Goal: Task Accomplishment & Management: Use online tool/utility

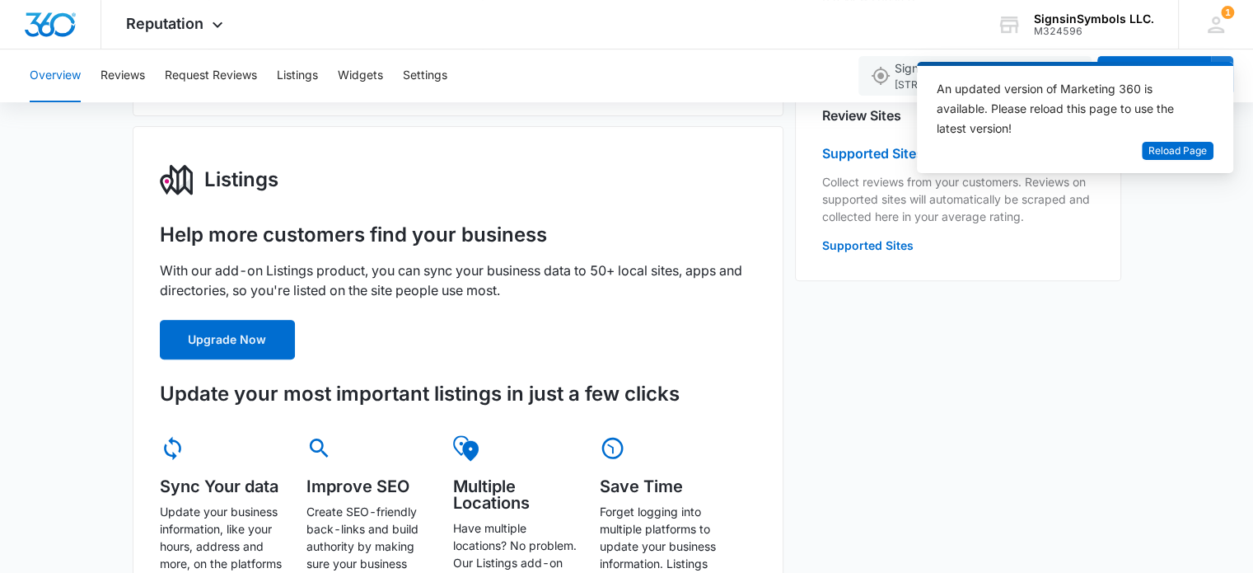
scroll to position [509, 0]
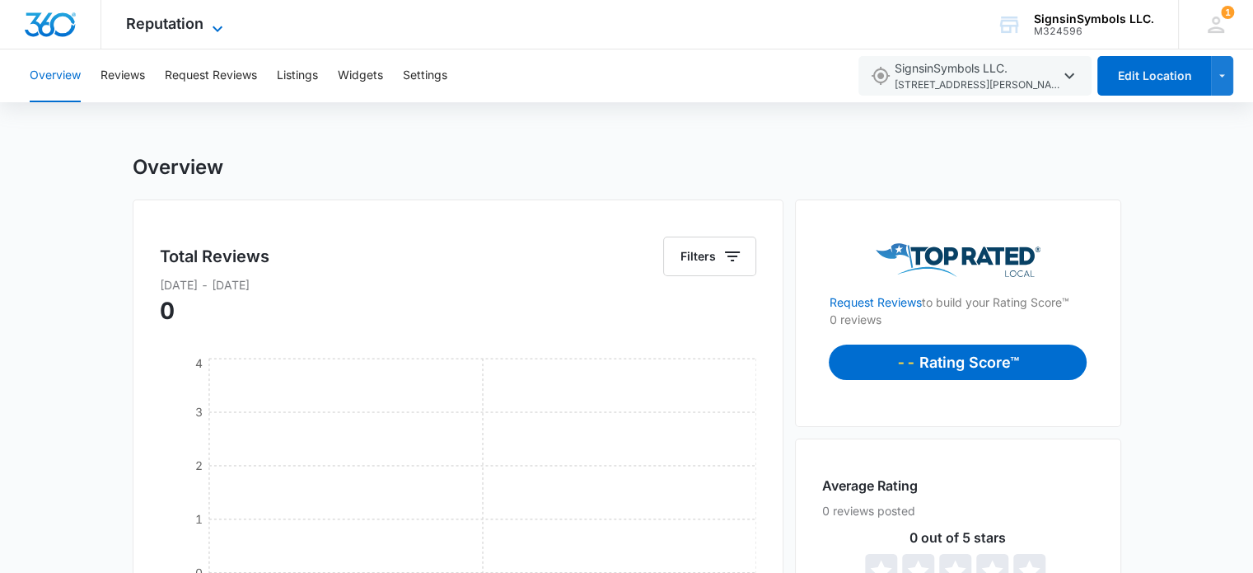
click at [184, 32] on span "Reputation" at bounding box center [164, 23] width 77 height 17
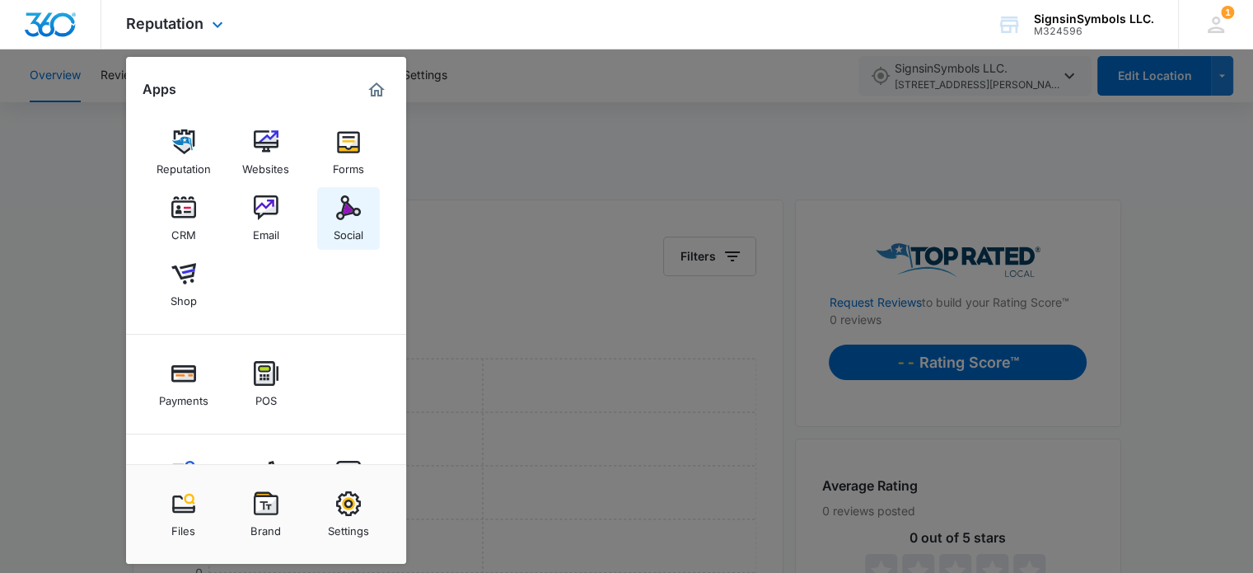
click at [348, 205] on img at bounding box center [348, 207] width 25 height 25
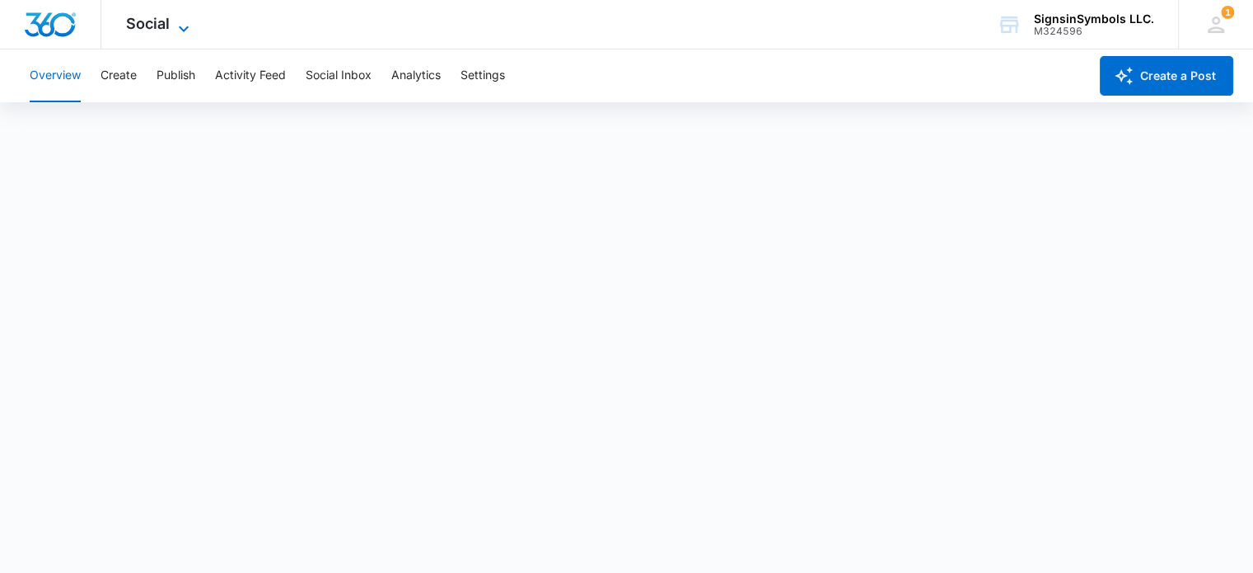
click at [157, 22] on span "Social" at bounding box center [148, 23] width 44 height 17
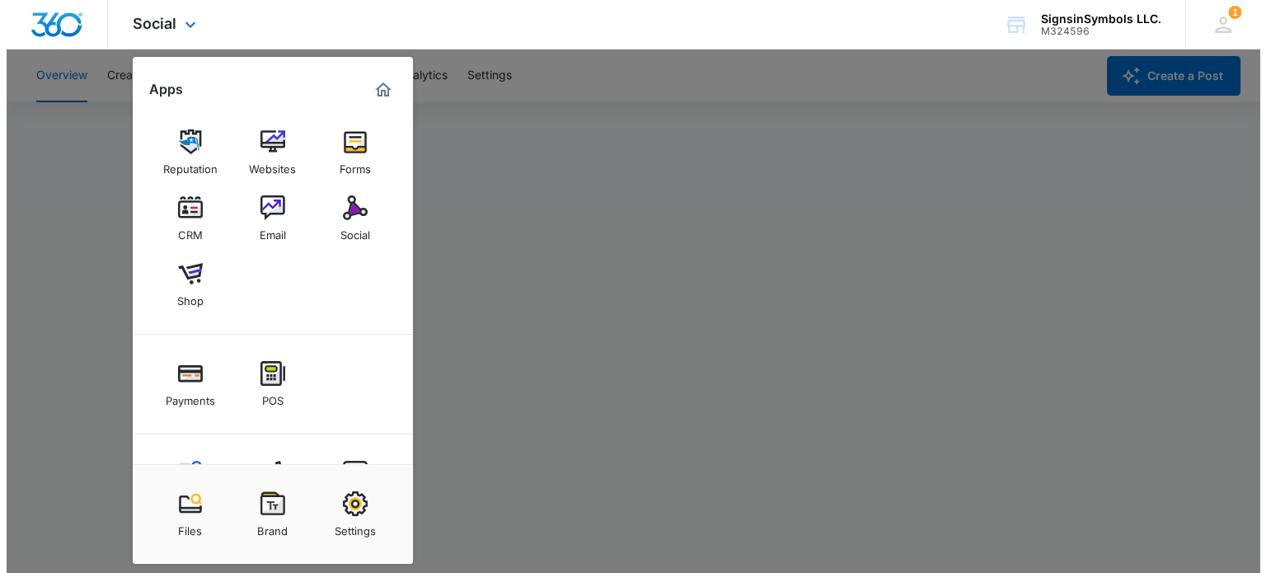
scroll to position [69, 0]
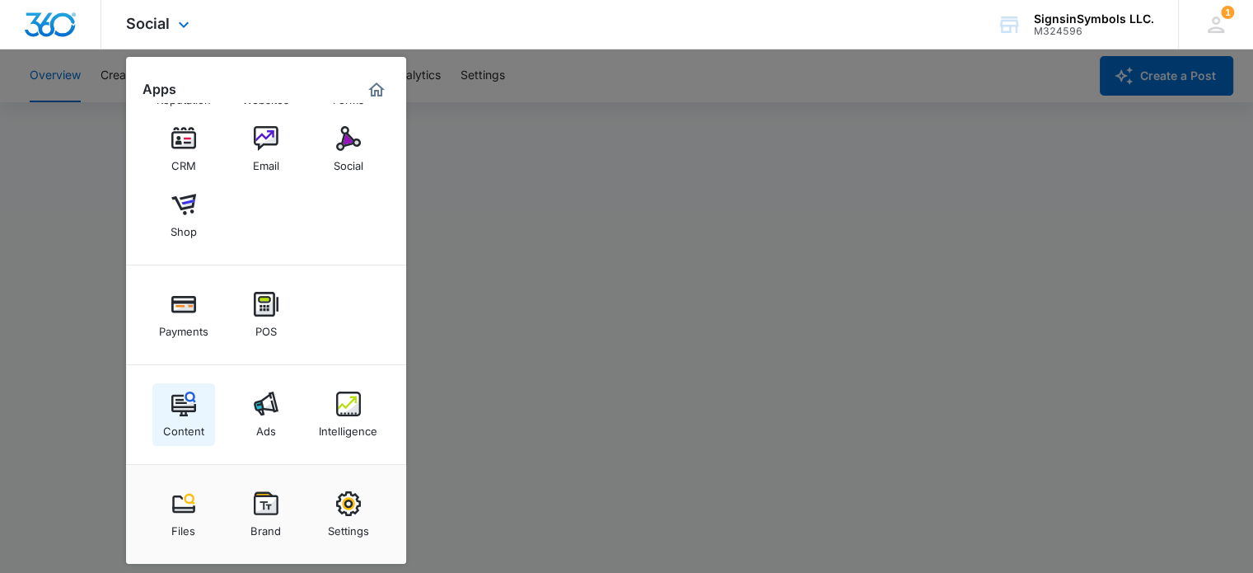
click at [188, 414] on img at bounding box center [183, 403] width 25 height 25
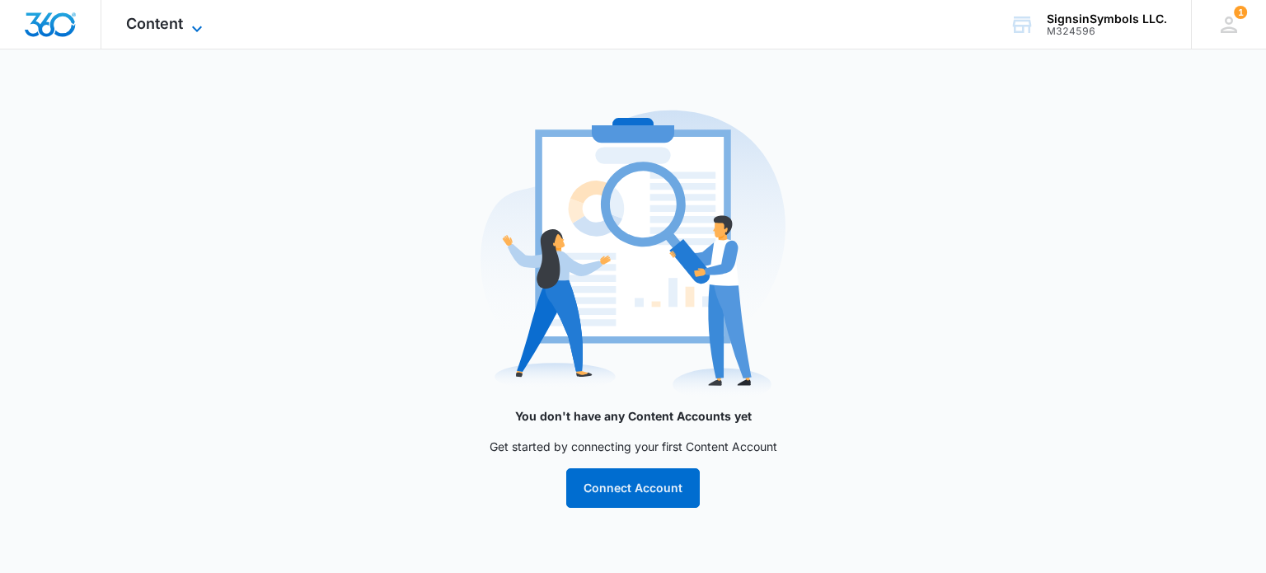
click at [167, 31] on span "Content" at bounding box center [154, 23] width 57 height 17
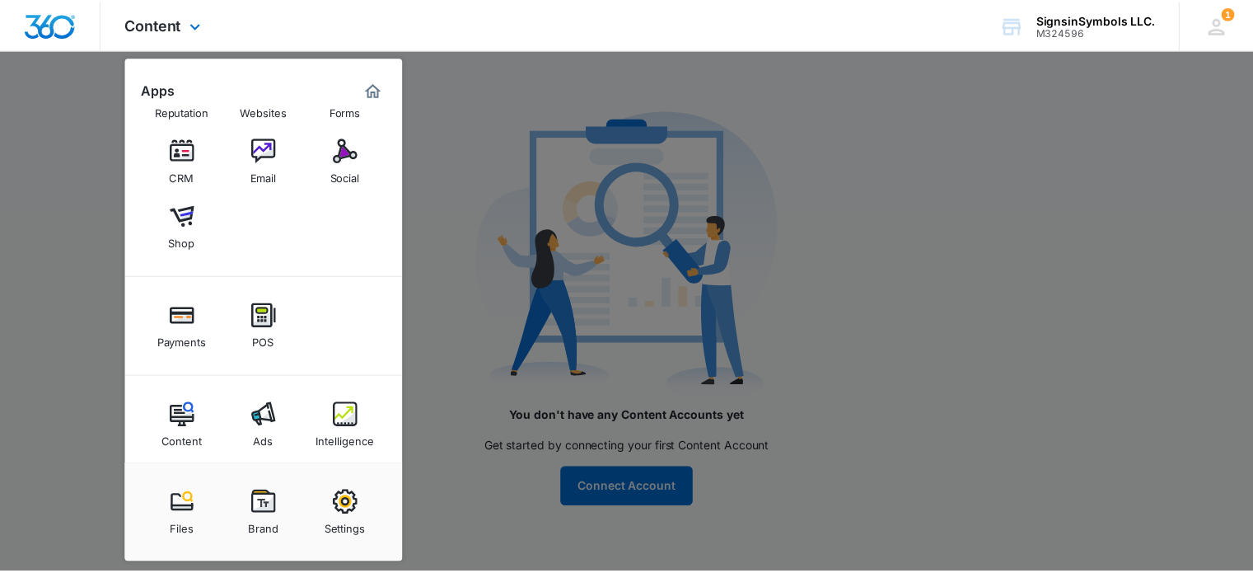
scroll to position [69, 0]
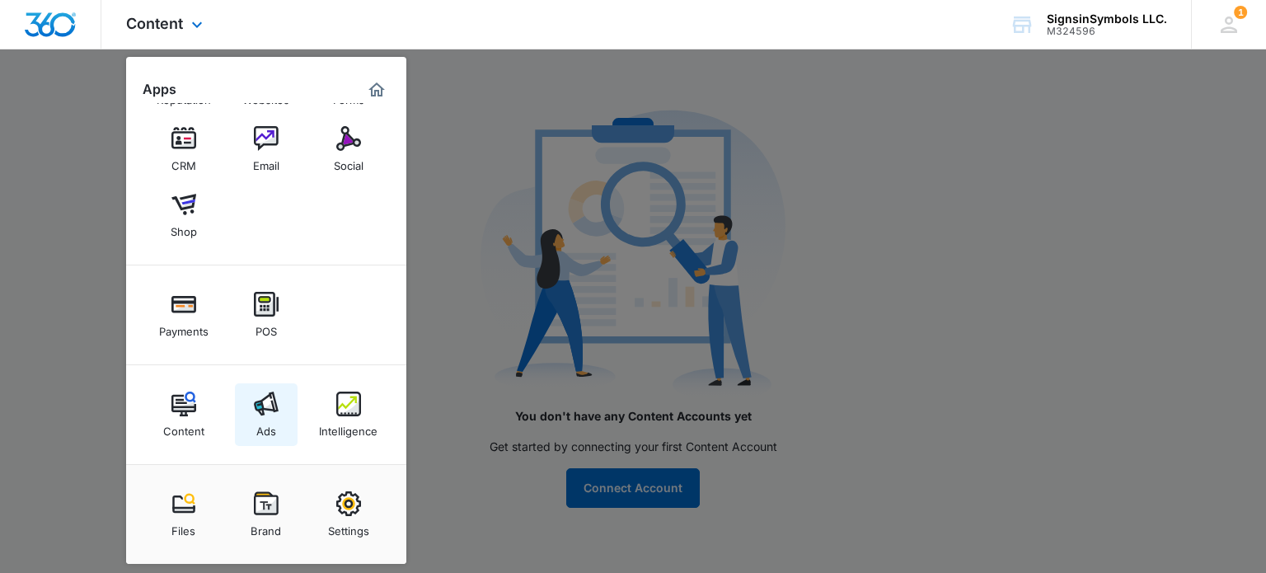
click at [272, 419] on div "Ads" at bounding box center [266, 426] width 20 height 21
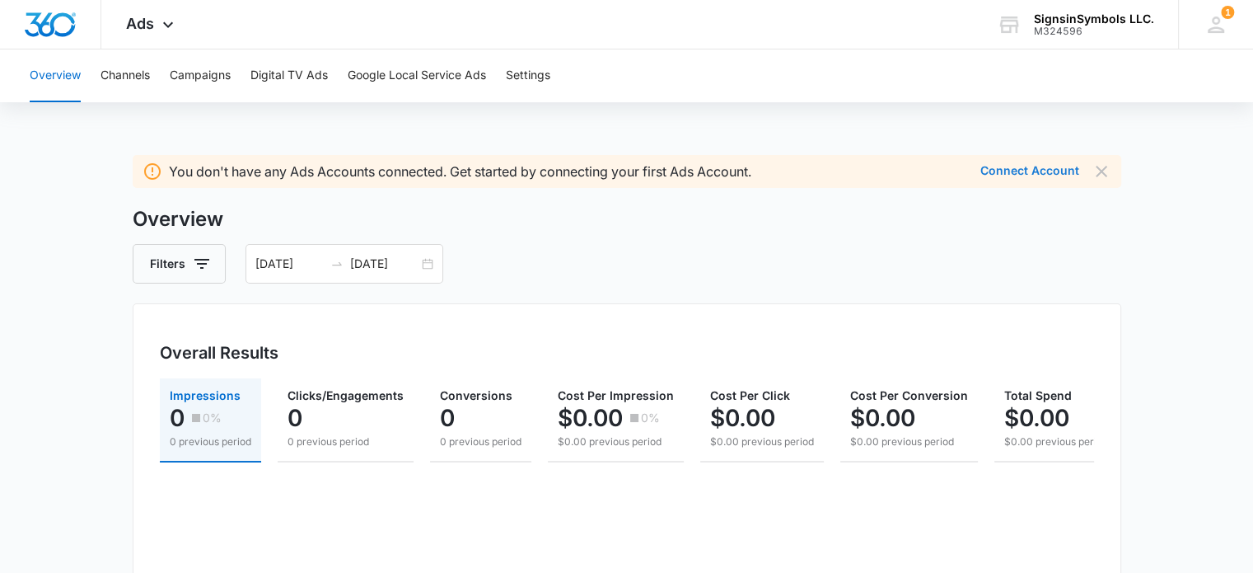
click at [1000, 167] on button "Connect Account" at bounding box center [1030, 171] width 99 height 12
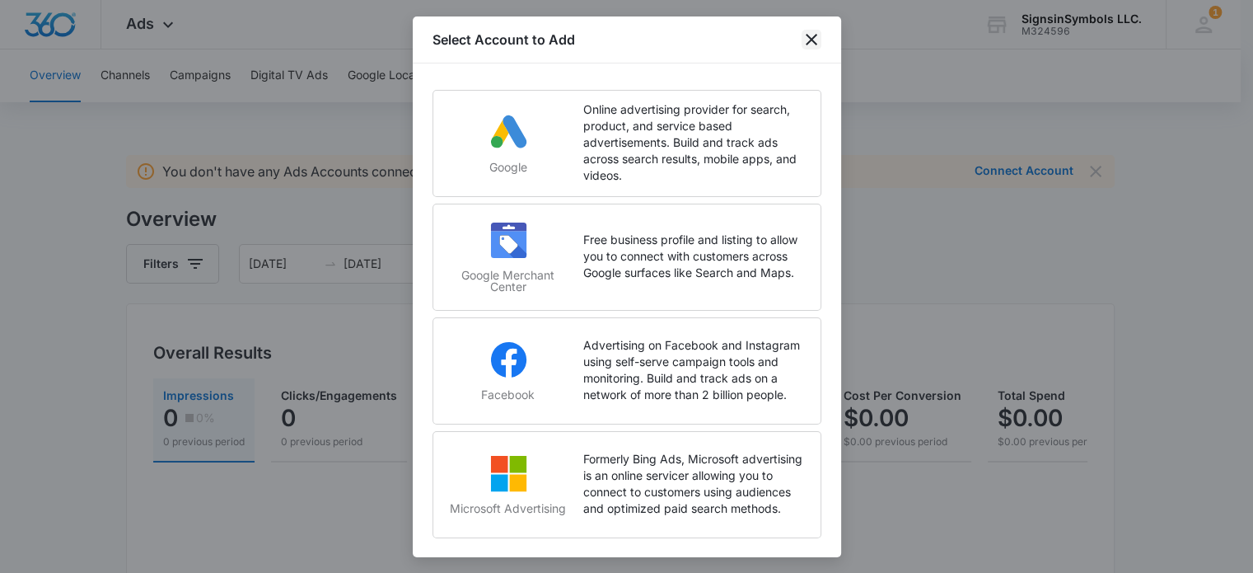
click at [810, 38] on icon "close" at bounding box center [812, 40] width 12 height 12
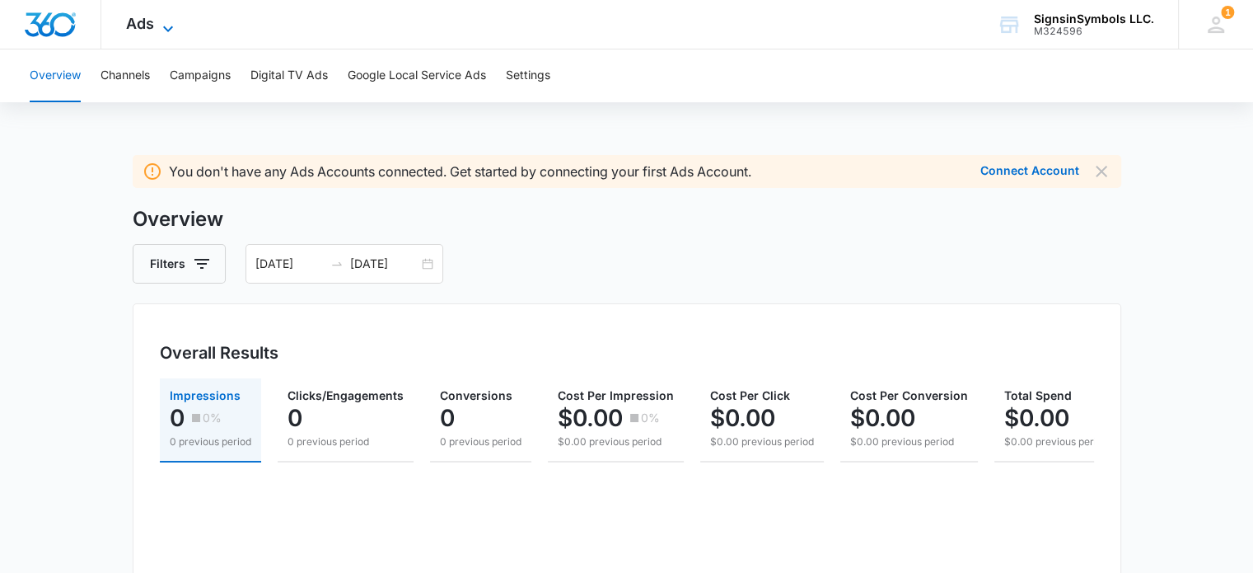
click at [160, 26] on icon at bounding box center [168, 29] width 20 height 20
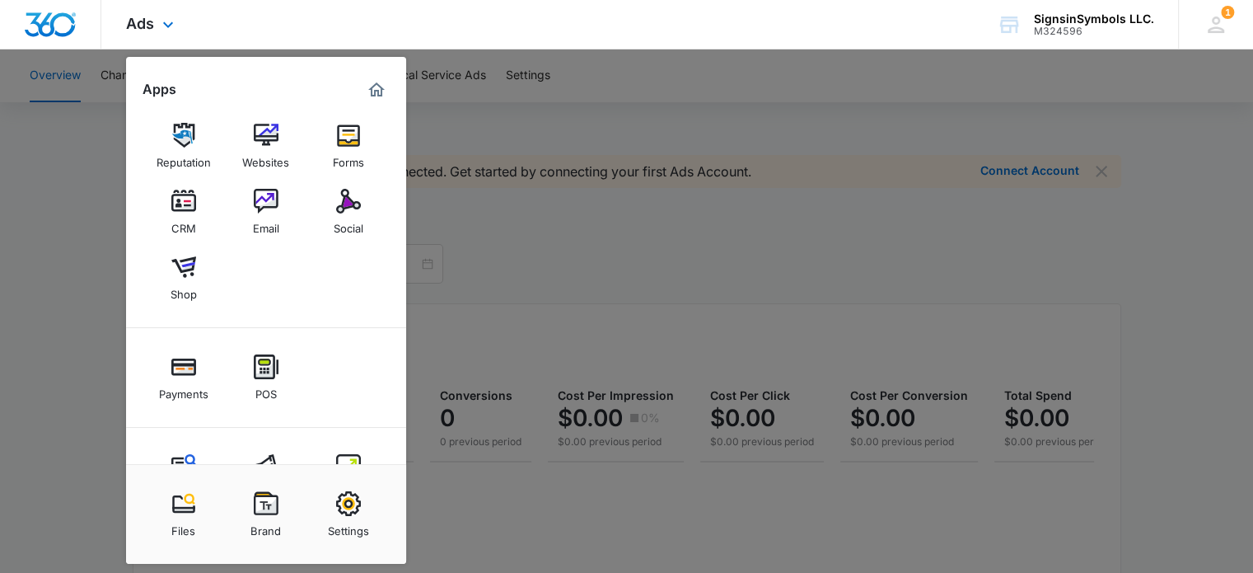
scroll to position [3, 0]
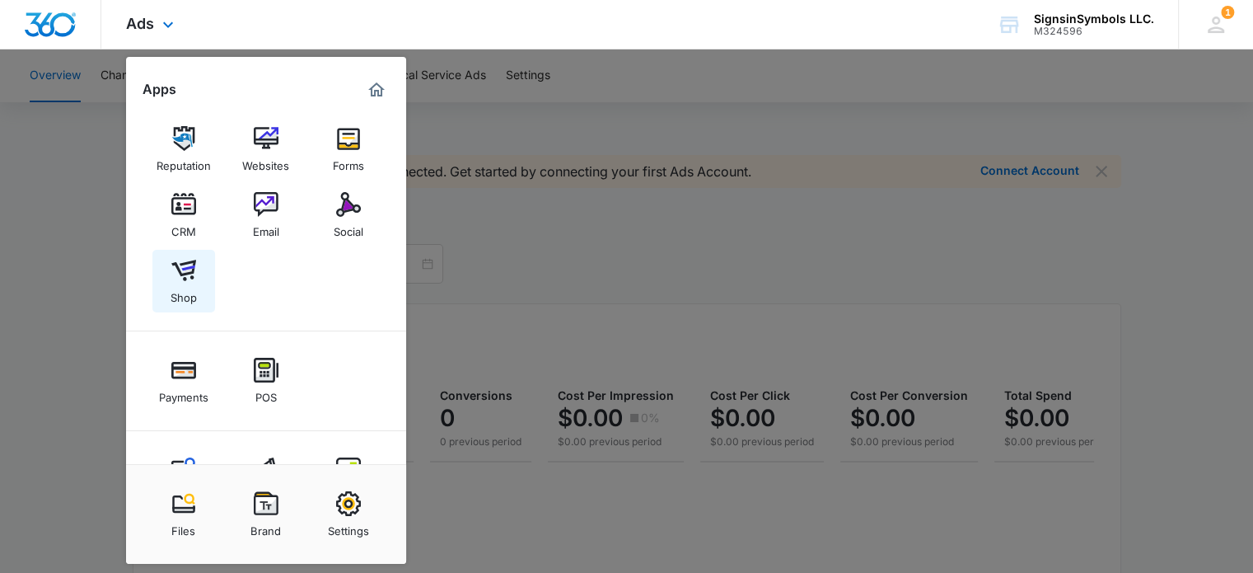
click at [183, 274] on img at bounding box center [183, 270] width 25 height 25
